Goal: Transaction & Acquisition: Book appointment/travel/reservation

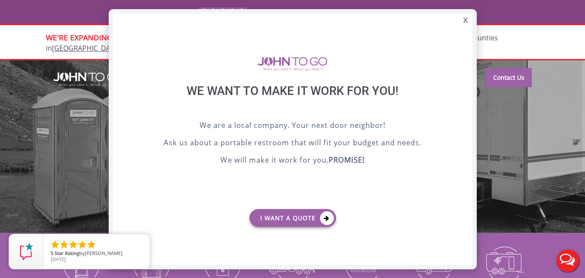
drag, startPoint x: 466, startPoint y: 19, endPoint x: 447, endPoint y: 23, distance: 20.0
click at [466, 19] on div "X" at bounding box center [464, 20] width 13 height 15
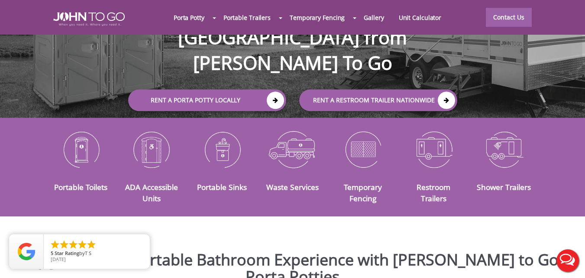
scroll to position [130, 0]
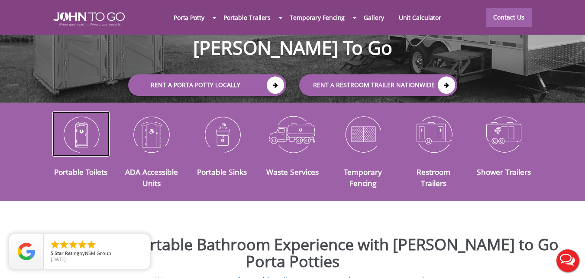
click at [84, 125] on img at bounding box center [81, 133] width 58 height 45
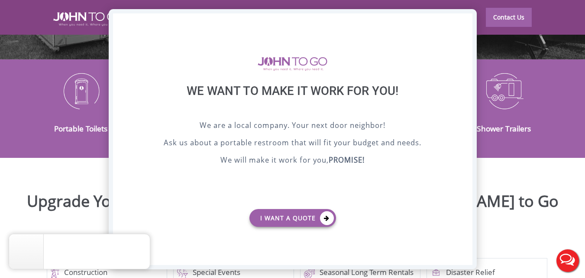
click at [465, 21] on div "X" at bounding box center [464, 20] width 13 height 15
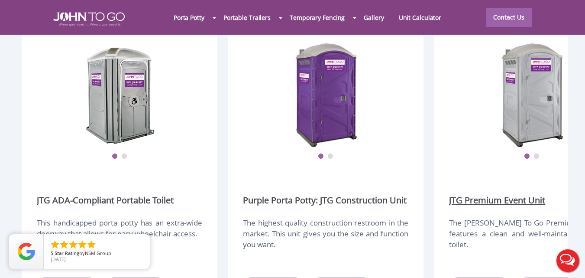
scroll to position [1074, 0]
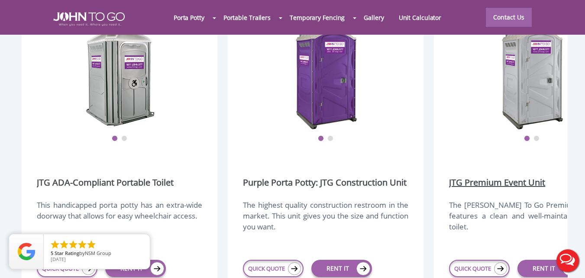
click at [524, 176] on link "JTG Premium Event Unit" at bounding box center [497, 182] width 96 height 12
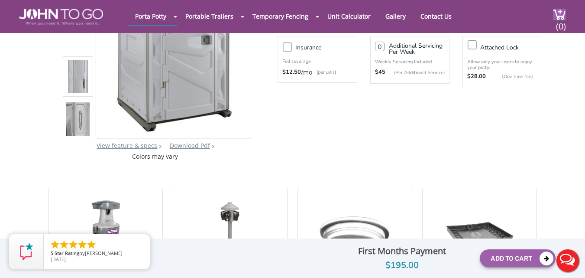
click at [77, 118] on img at bounding box center [77, 119] width 23 height 204
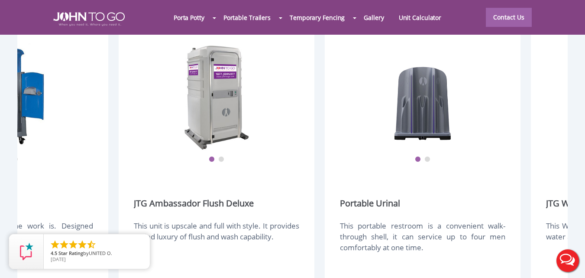
scroll to position [1031, 0]
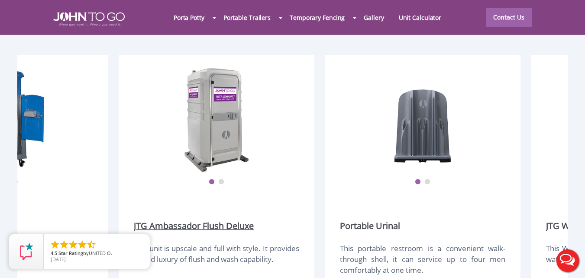
click at [195, 220] on link "JTG Ambassador Flush Deluxe" at bounding box center [194, 226] width 120 height 12
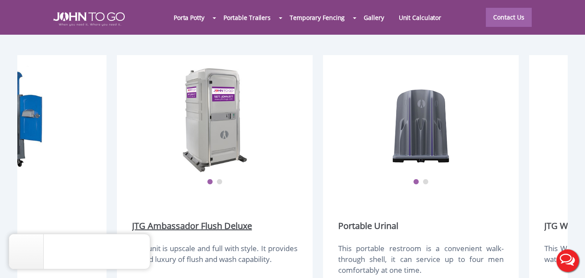
scroll to position [0, 730]
click at [199, 220] on link "JTG Ambassador Flush Deluxe" at bounding box center [192, 226] width 120 height 12
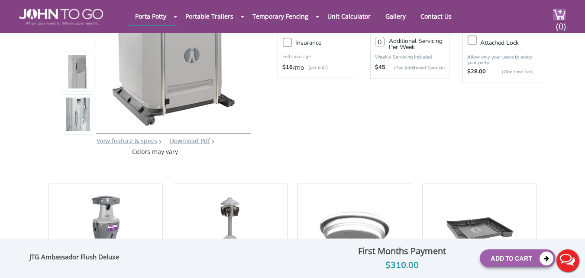
scroll to position [173, 0]
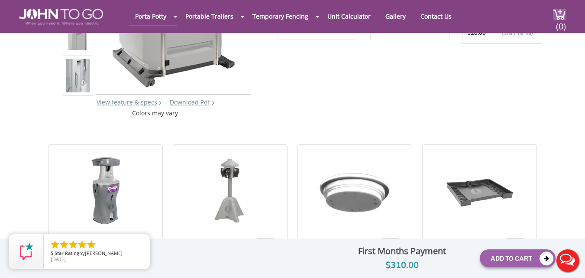
click at [79, 81] on img at bounding box center [77, 76] width 23 height 204
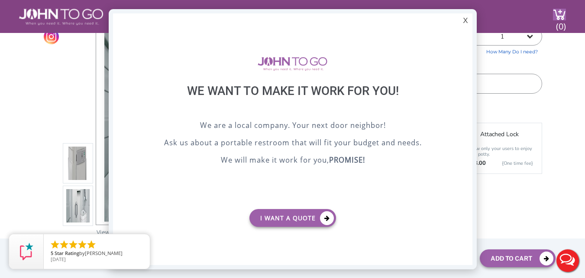
scroll to position [0, 0]
